Goal: Task Accomplishment & Management: Use online tool/utility

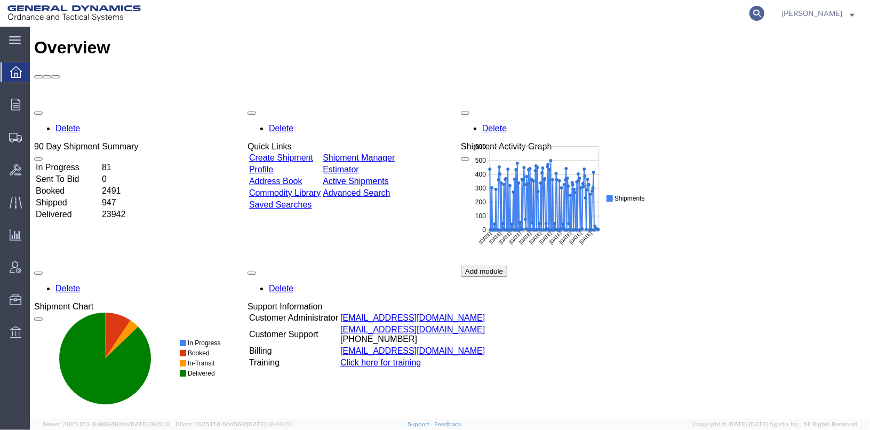
click at [765, 12] on icon at bounding box center [757, 13] width 15 height 15
type input "56498454"
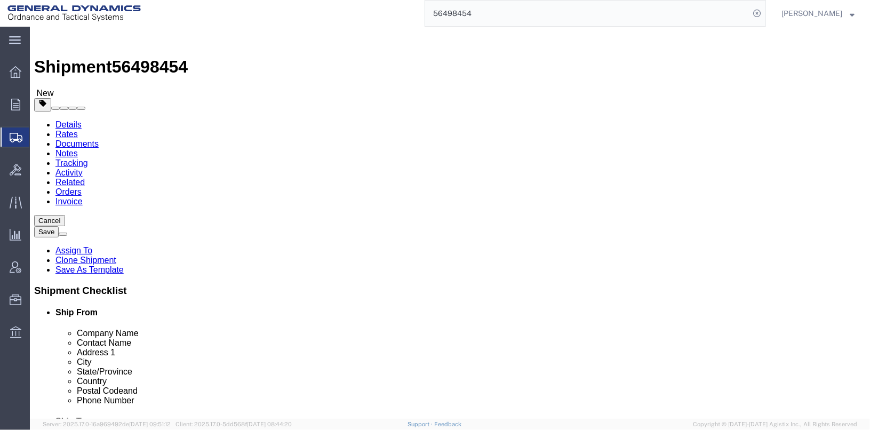
select select
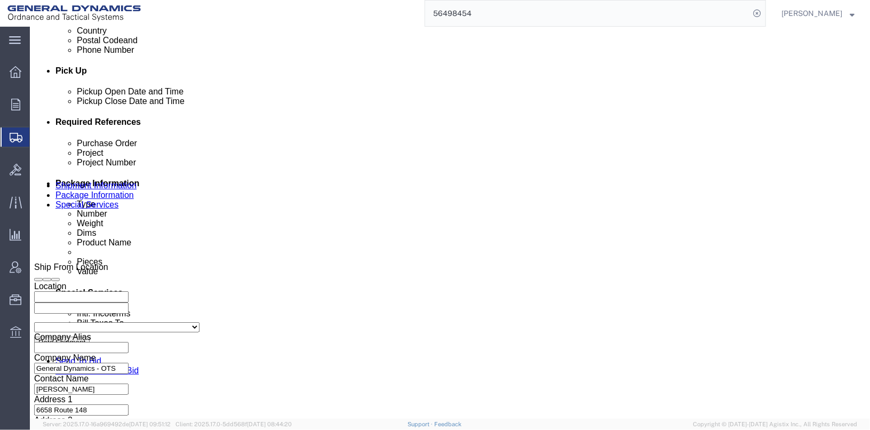
scroll to position [480, 0]
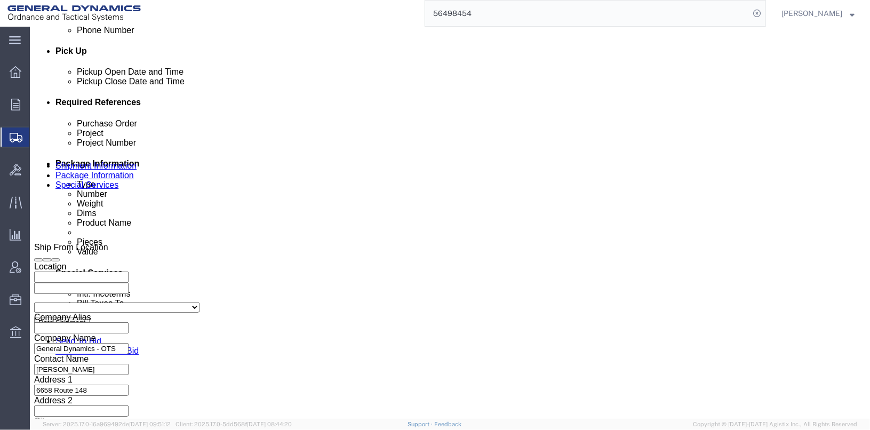
click input "TRK- TRL-"
click input "TRK-225051 TRL-"
type input "TRK-225051 TRL-224006"
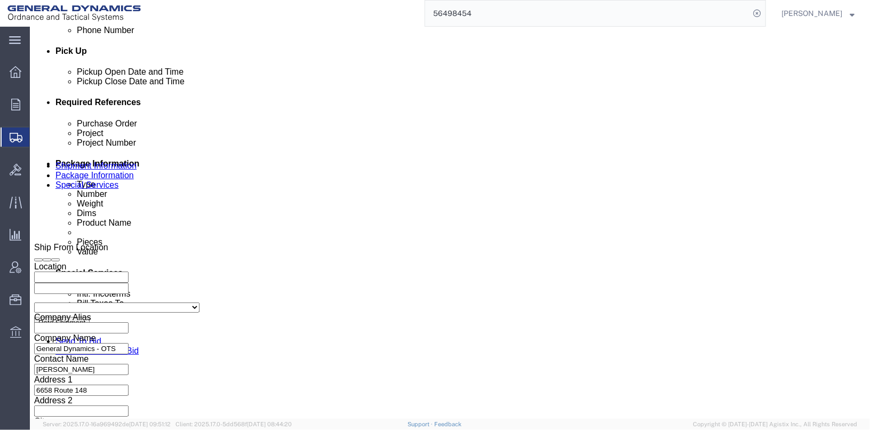
click button "Rate Shipment"
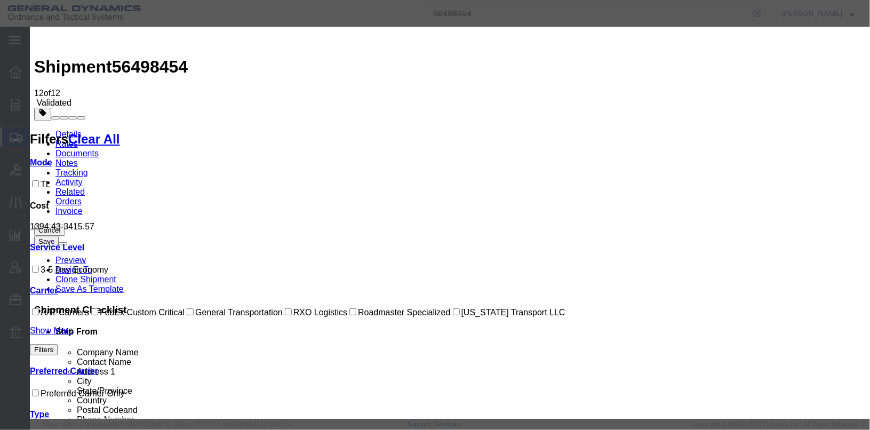
select select "17193"
select select "40362"
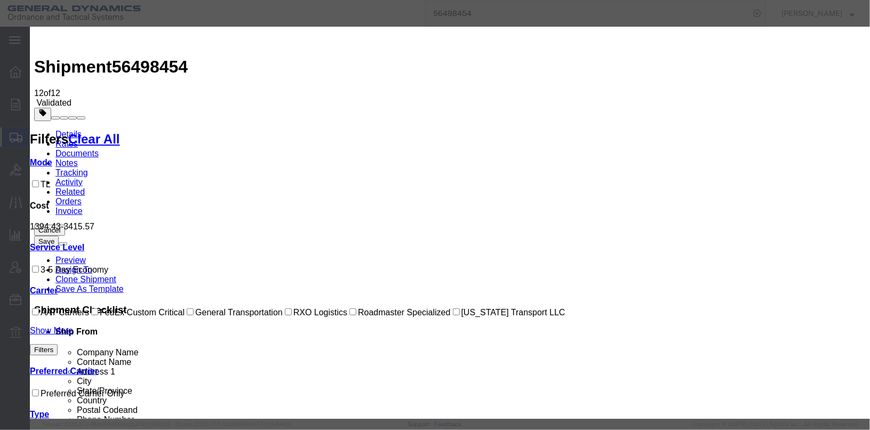
checkbox input "true"
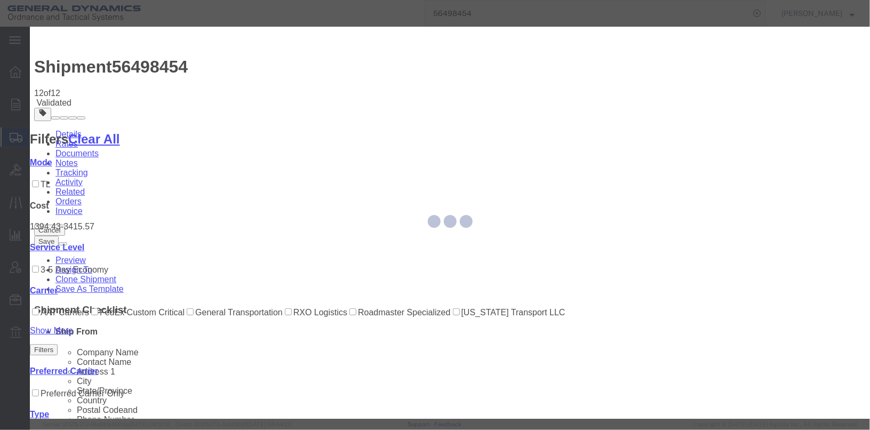
type input "Tim Schaffer"
type input "618-993-9535"
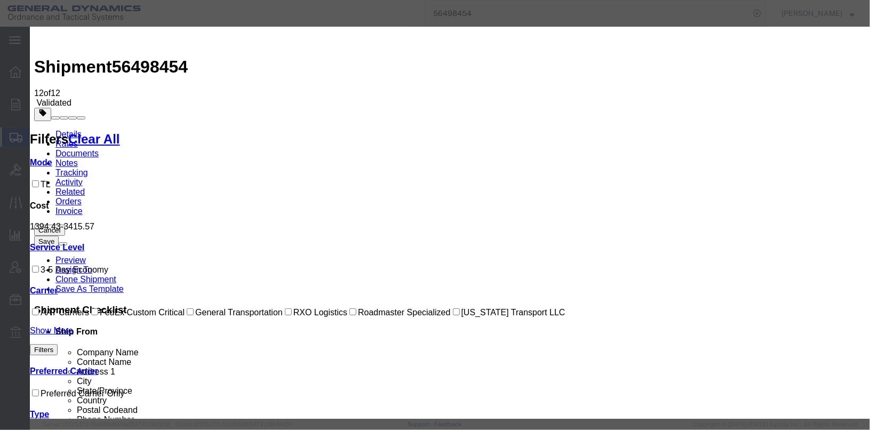
drag, startPoint x: 642, startPoint y: 160, endPoint x: 612, endPoint y: 133, distance: 40.1
type input "25375"
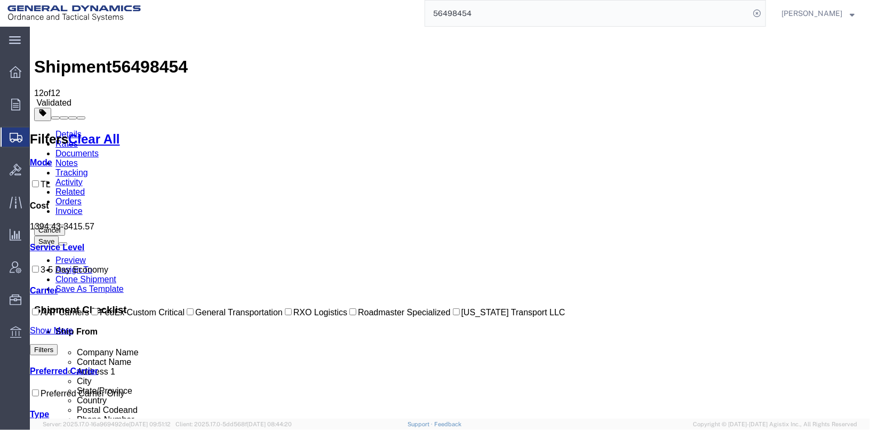
click at [63, 129] on link "Details" at bounding box center [68, 133] width 26 height 9
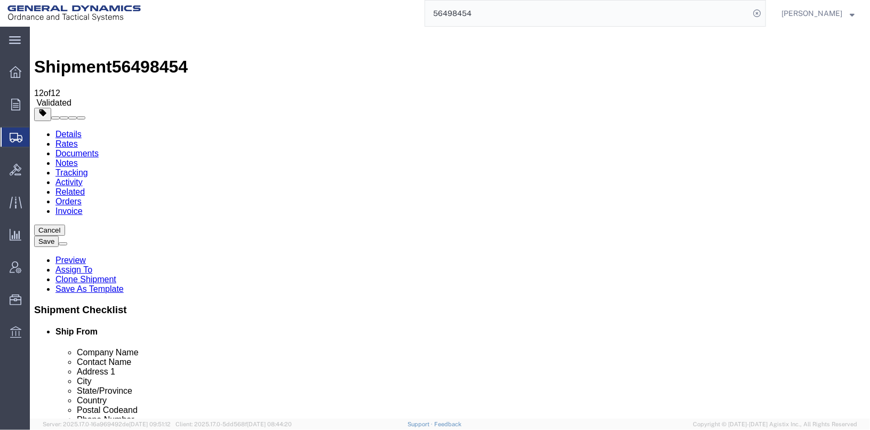
click icon
click div "Pieces: 10000.00 Each Total value: 1000.00 USD HAZMAT"
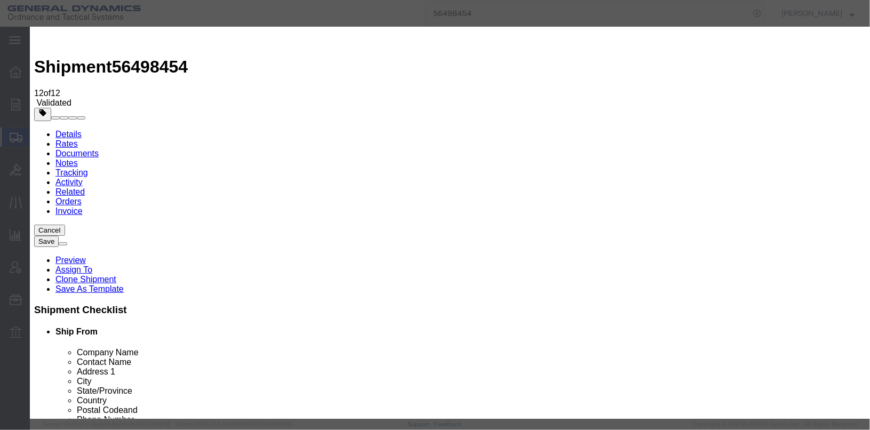
scroll to position [32, 0]
click button "Save & Close"
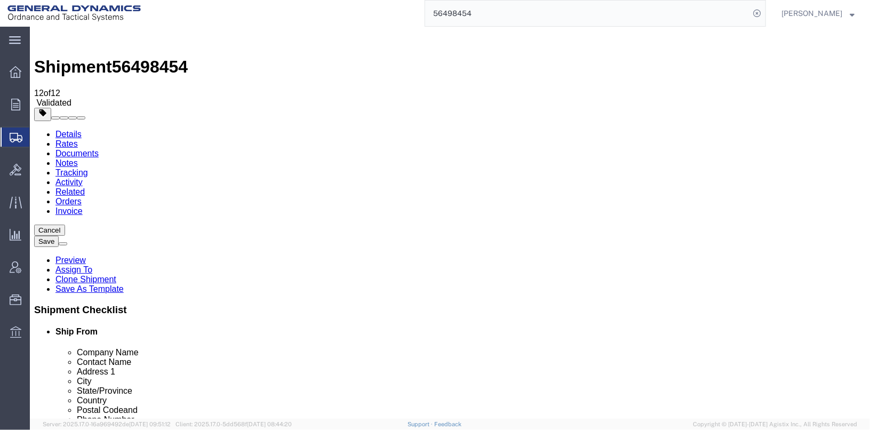
click dd "10000.00 Each"
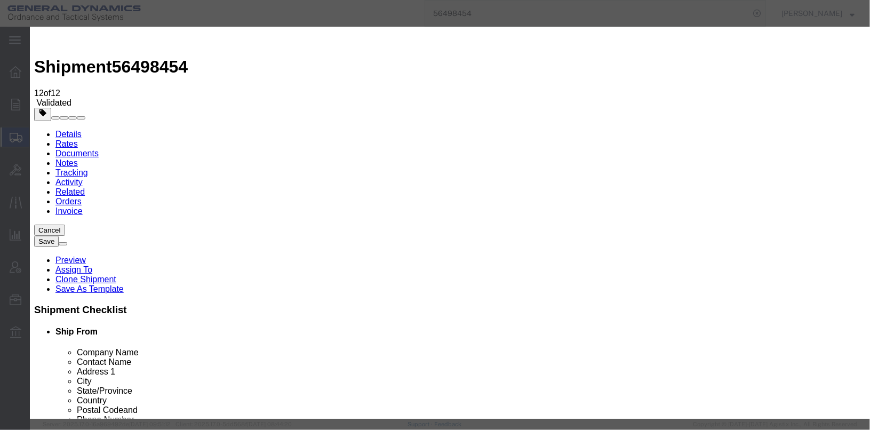
scroll to position [313, 0]
click button "Save & Close"
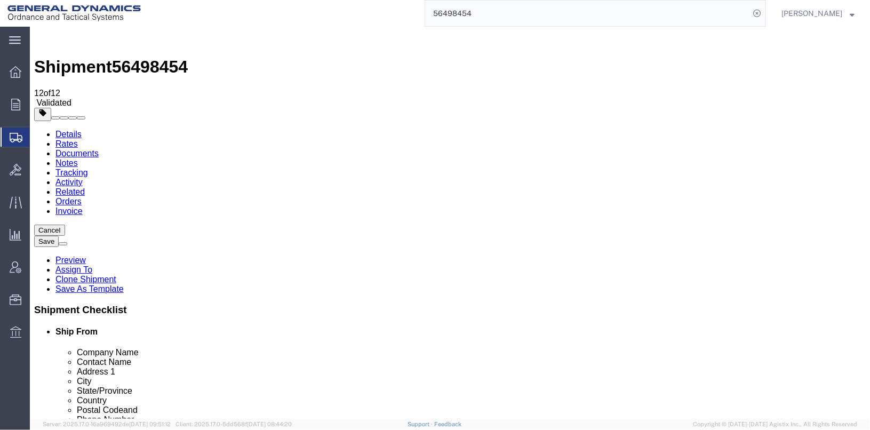
click button "Rate Shipment"
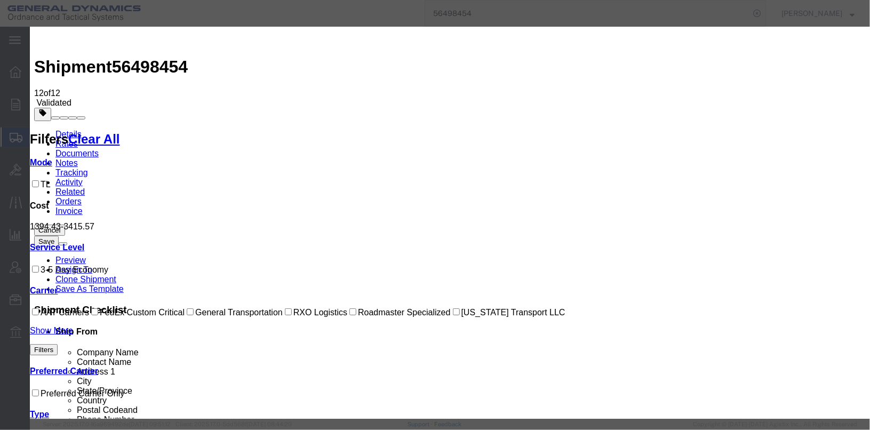
select select "17193"
select select "40362"
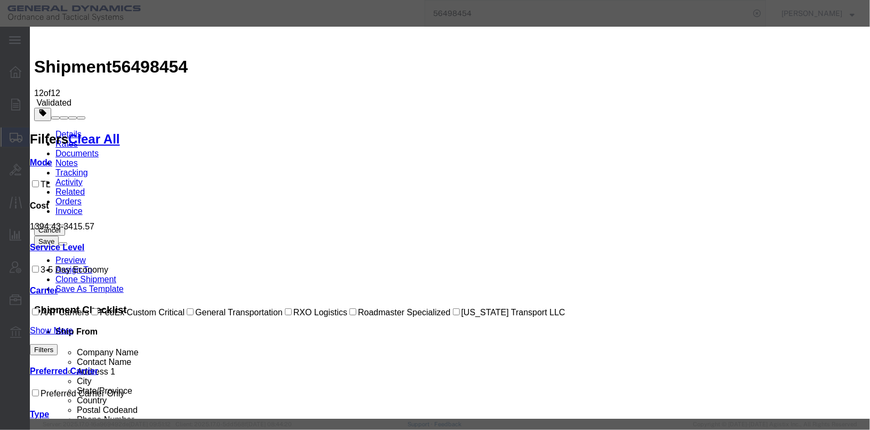
checkbox input "true"
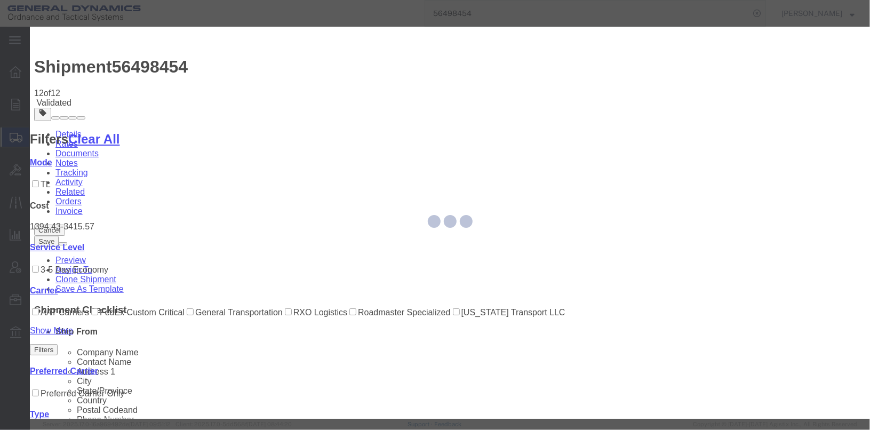
type input "Tim Schaffer"
type input "618-993-9535"
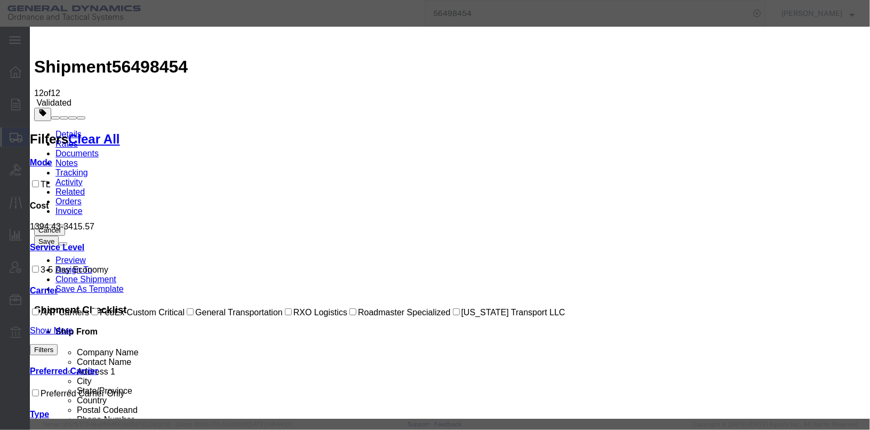
drag, startPoint x: 640, startPoint y: 159, endPoint x: 611, endPoint y: 133, distance: 38.9
type input "25374"
select select "0900"
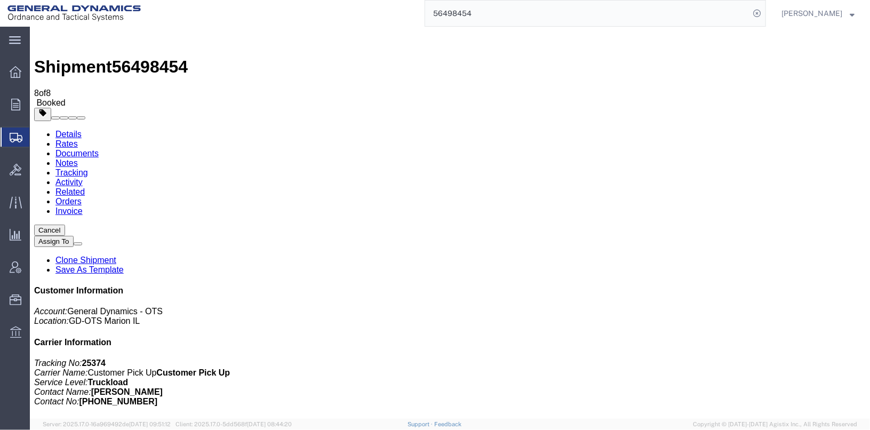
checkbox input "true"
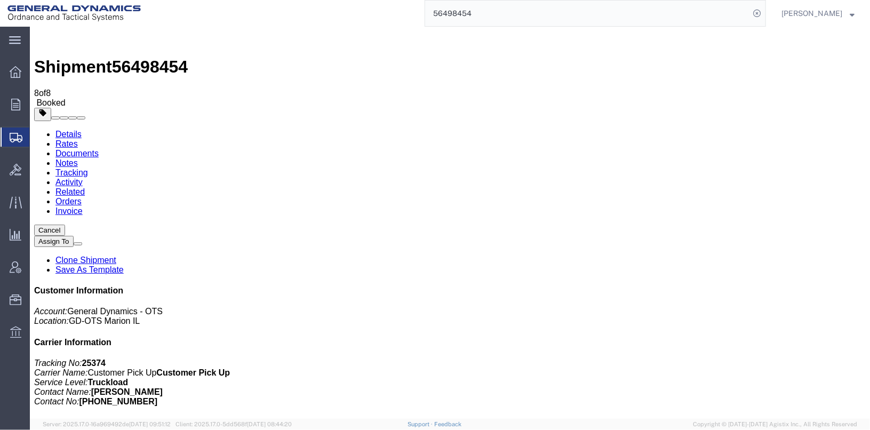
checkbox input "false"
select select "2"
